Goal: Book appointment/travel/reservation

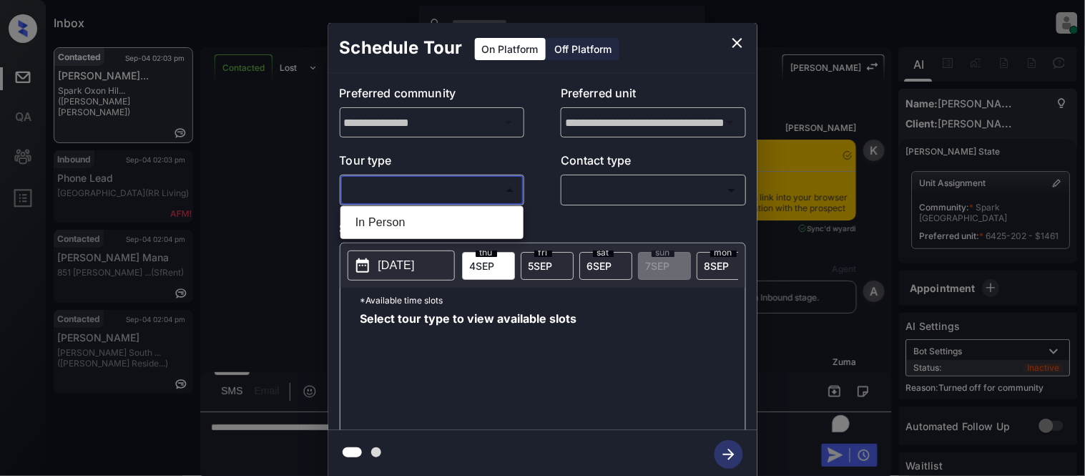
scroll to position [717, 0]
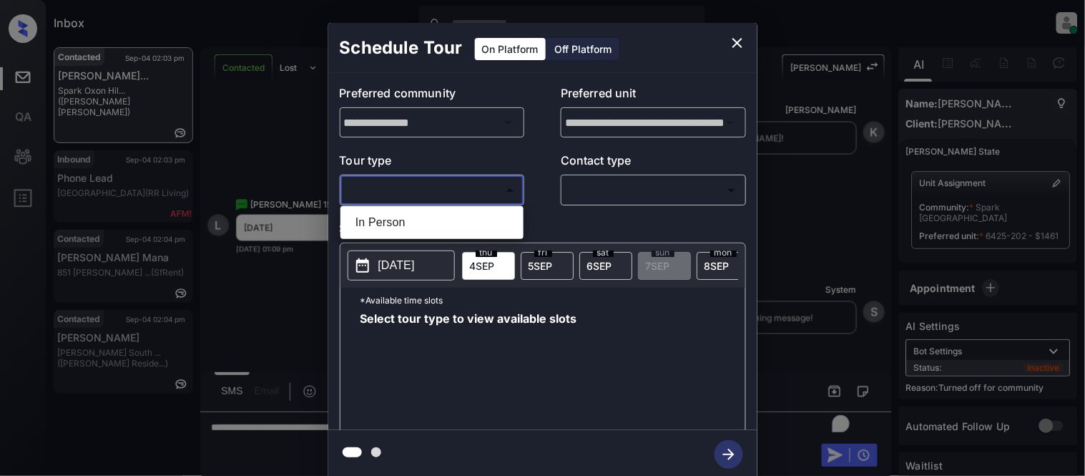
click at [501, 237] on ul "In Person" at bounding box center [431, 222] width 183 height 33
click at [499, 227] on li "In Person" at bounding box center [432, 223] width 176 height 26
type input "********"
click at [601, 206] on div at bounding box center [542, 238] width 1085 height 476
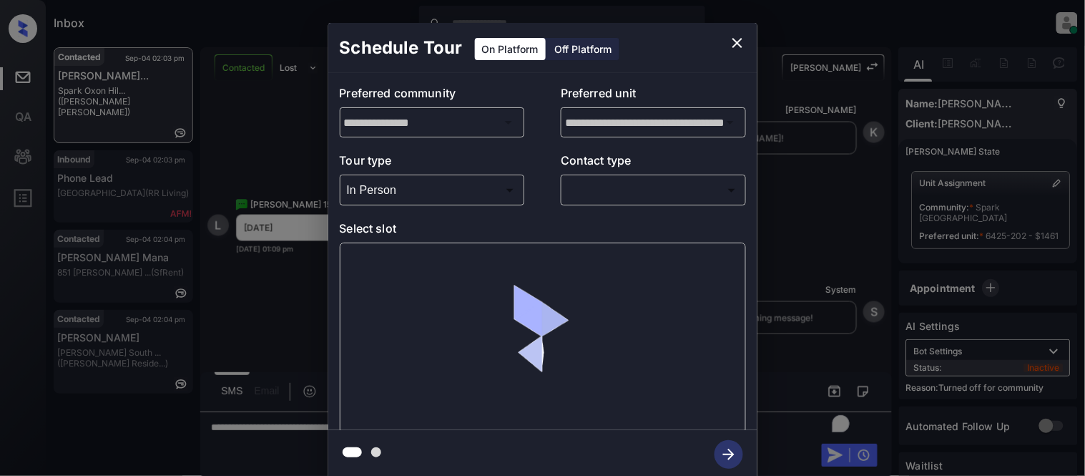
click at [602, 190] on body "Inbox Kristina Cataag Online Set yourself offline Set yourself on break Profile…" at bounding box center [542, 238] width 1085 height 476
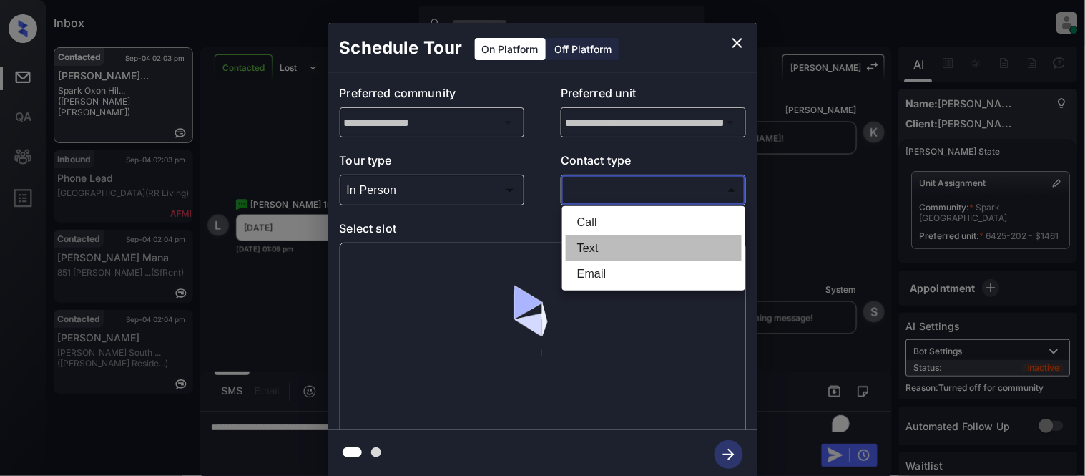
click at [591, 245] on li "Text" at bounding box center [654, 248] width 176 height 26
type input "****"
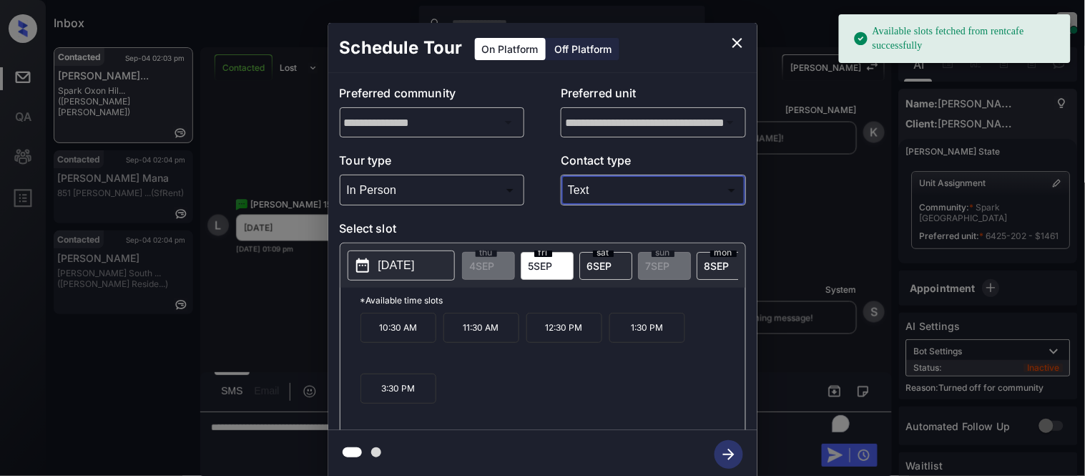
click at [391, 262] on p "2025-09-05" at bounding box center [396, 265] width 36 height 17
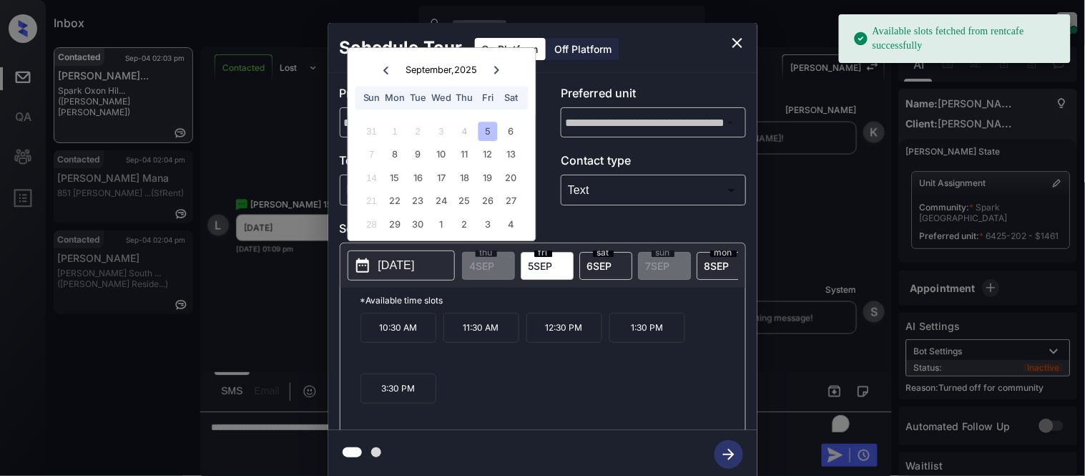
click at [504, 132] on div "6" at bounding box center [510, 131] width 19 height 19
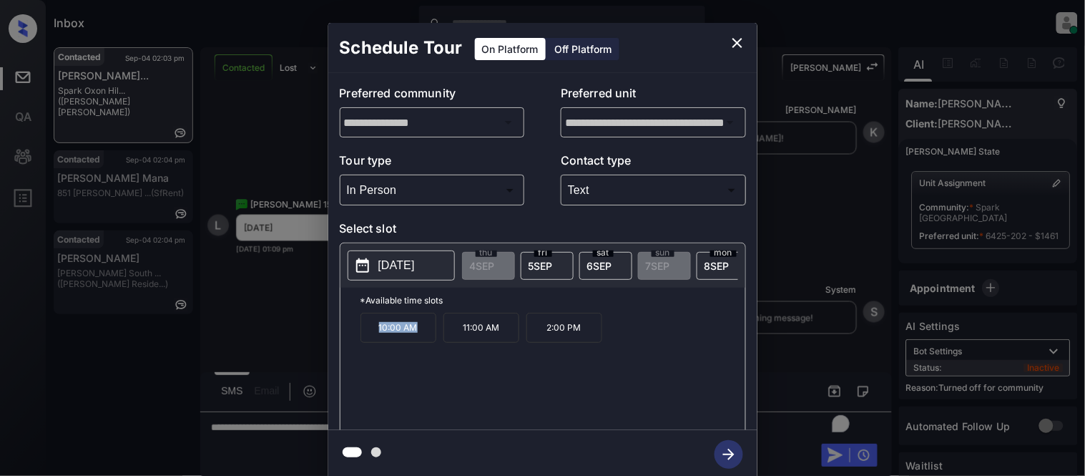
drag, startPoint x: 371, startPoint y: 342, endPoint x: 437, endPoint y: 336, distance: 66.8
click at [437, 336] on div "10:00 AM 11:00 AM 2:00 PM" at bounding box center [552, 370] width 385 height 114
copy p "10:00 AM"
click at [734, 41] on icon "close" at bounding box center [737, 42] width 17 height 17
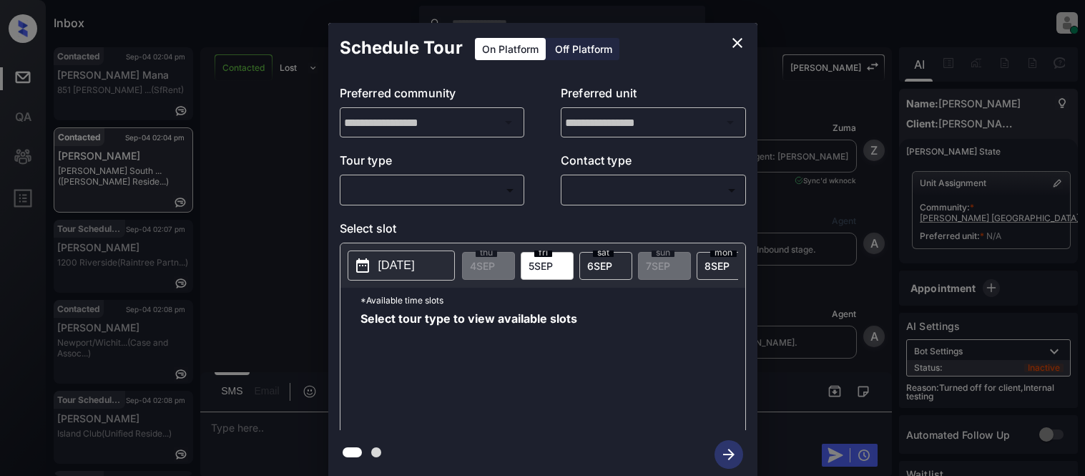
click at [395, 184] on body "Inbox Kristina Cataag Online Set yourself offline Set yourself on break Profile…" at bounding box center [542, 238] width 1085 height 476
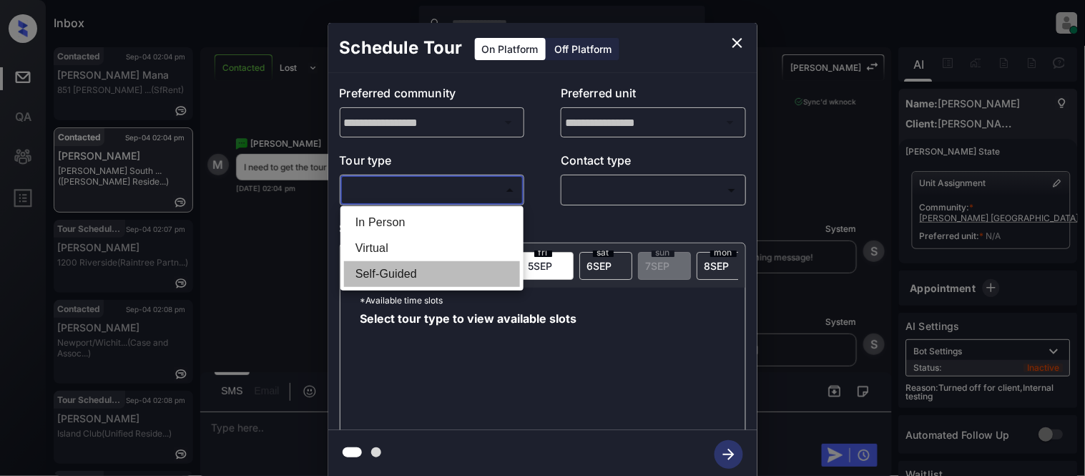
click at [386, 270] on li "Self-Guided" at bounding box center [432, 274] width 176 height 26
type input "**********"
click at [722, 160] on div at bounding box center [542, 238] width 1085 height 476
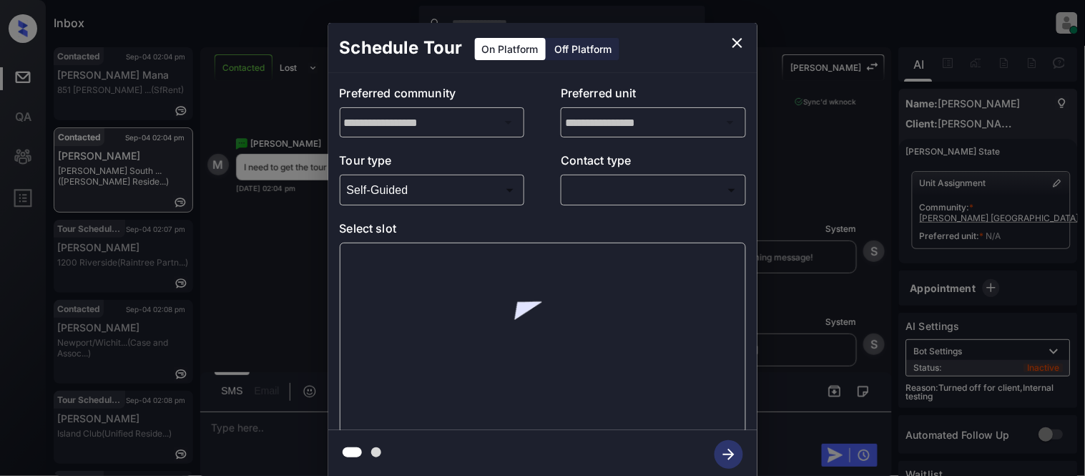
click at [602, 189] on body "Inbox Kristina Cataag Online Set yourself offline Set yourself on break Profile…" at bounding box center [542, 238] width 1085 height 476
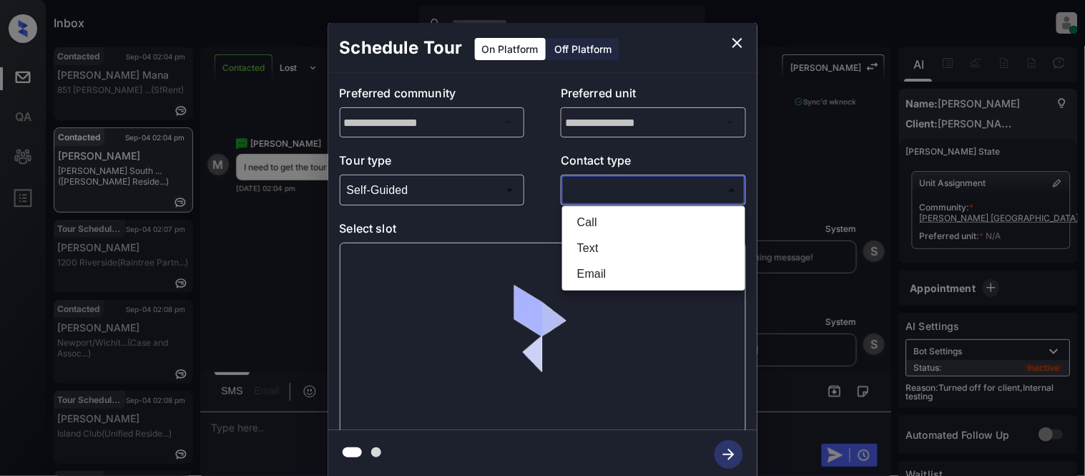
click at [597, 245] on li "Text" at bounding box center [654, 248] width 176 height 26
type input "****"
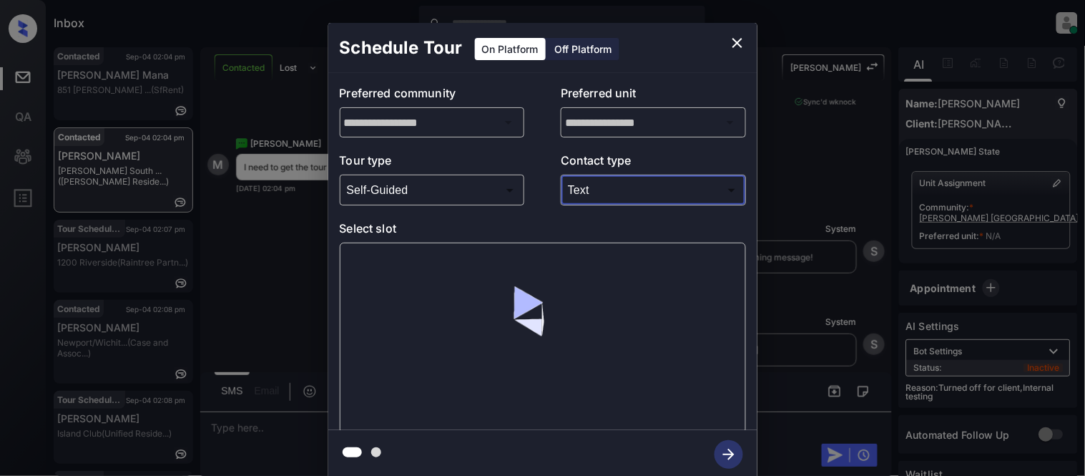
click at [368, 257] on div at bounding box center [543, 337] width 406 height 191
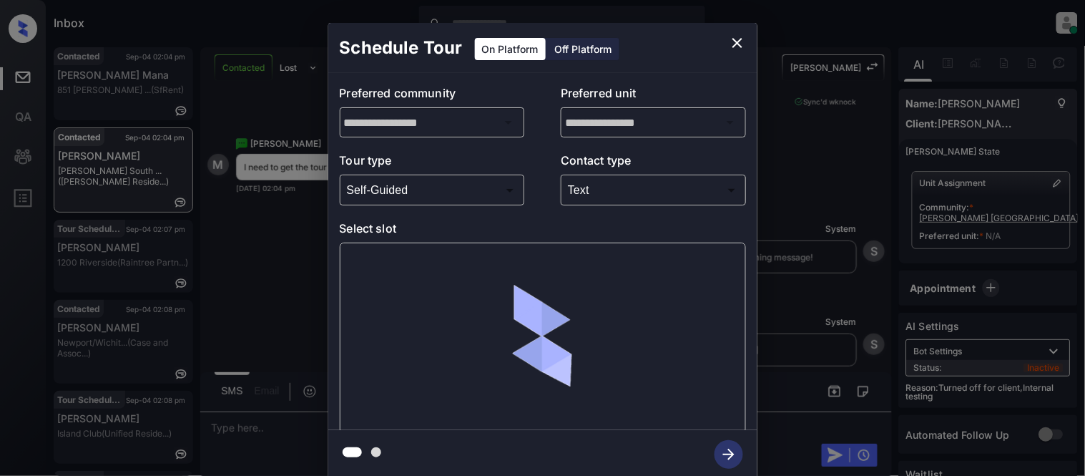
click at [391, 263] on div at bounding box center [543, 337] width 406 height 191
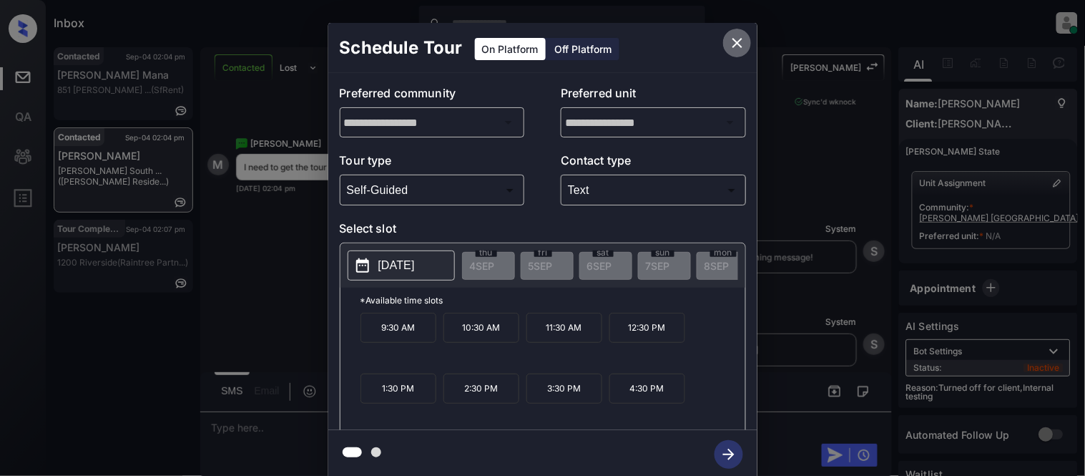
click at [742, 45] on icon "close" at bounding box center [737, 42] width 17 height 17
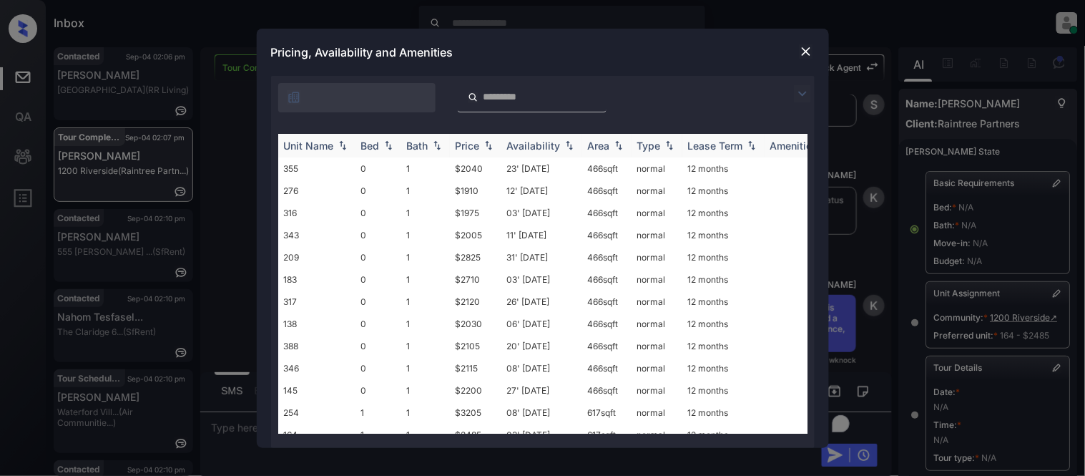
click at [466, 147] on div "Price" at bounding box center [468, 145] width 24 height 12
click at [456, 162] on td "$1910" at bounding box center [475, 168] width 51 height 22
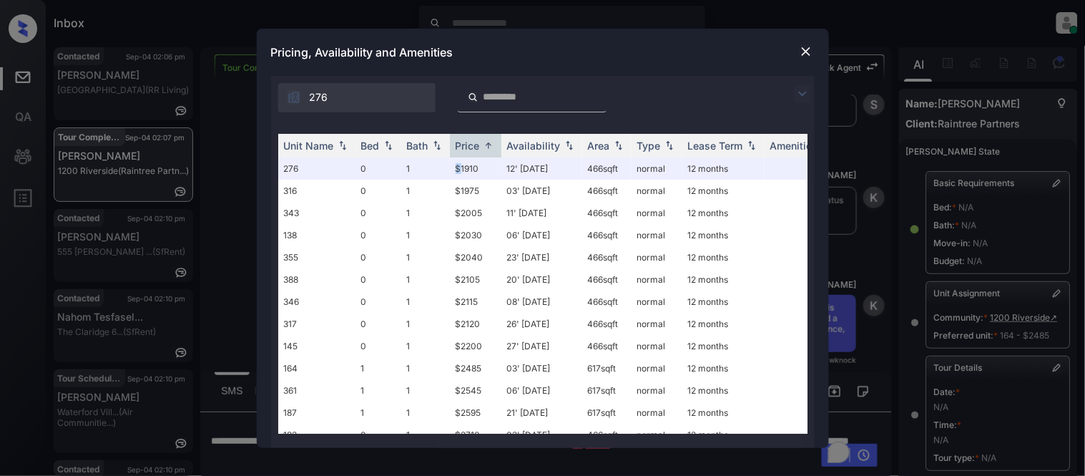
click at [801, 51] on img at bounding box center [806, 51] width 14 height 14
